Goal: Find specific page/section: Find specific page/section

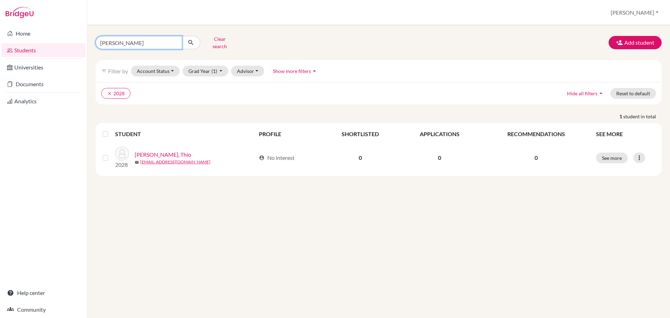
drag, startPoint x: 143, startPoint y: 44, endPoint x: 75, endPoint y: 45, distance: 68.0
click at [75, 45] on div "Home Students Universities Documents Analytics Help center Community Students o…" at bounding box center [335, 159] width 670 height 318
click at [175, 40] on input "[PERSON_NAME]" at bounding box center [139, 42] width 86 height 13
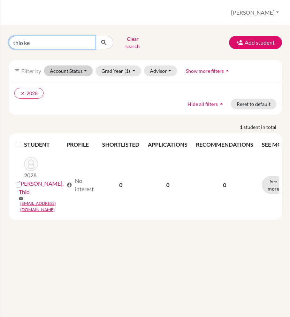
type input "[PERSON_NAME]"
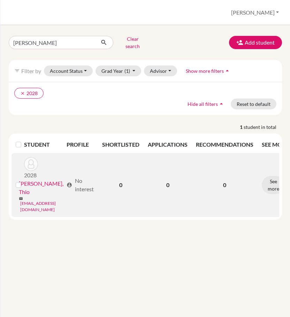
click at [56, 201] on link "[EMAIL_ADDRESS][DOMAIN_NAME]" at bounding box center [41, 207] width 43 height 13
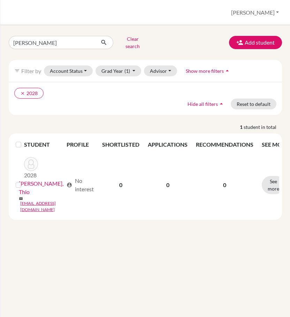
click at [120, 236] on div "[PERSON_NAME] Clear search Add student filter_list Filter by Account Status Act…" at bounding box center [145, 171] width 290 height 292
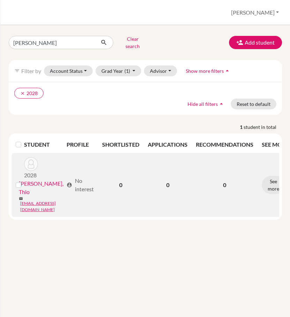
click at [63, 180] on link "[PERSON_NAME], Thio" at bounding box center [41, 188] width 45 height 17
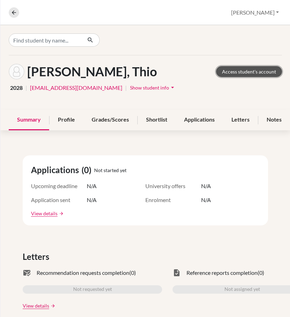
click at [242, 75] on link "Access student's account" at bounding box center [249, 71] width 66 height 11
